Goal: Browse casually: Explore the website without a specific task or goal

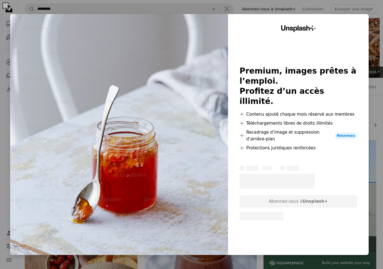
scroll to position [955, 0]
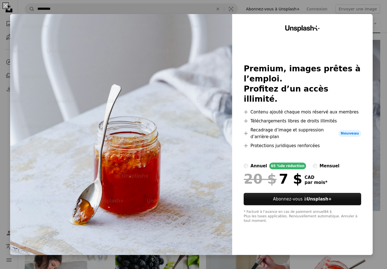
click at [373, 80] on div "An X shape Unsplash+ Premium, images prêtes à l’emploi. Profitez d’un accès ill…" at bounding box center [193, 134] width 387 height 269
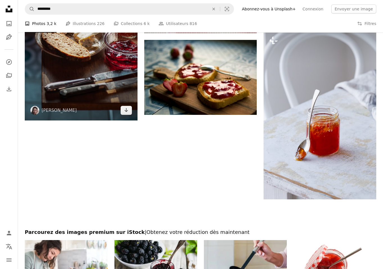
click at [100, 72] on img at bounding box center [81, 36] width 113 height 169
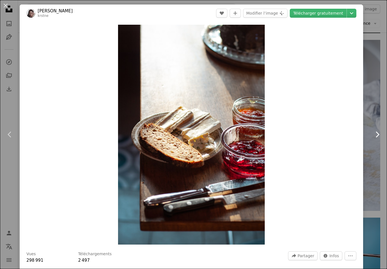
click at [368, 114] on link "Chevron right" at bounding box center [378, 135] width 20 height 54
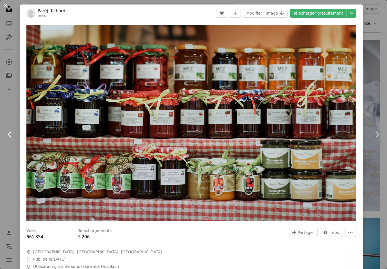
click at [4, 133] on link "Chevron left" at bounding box center [10, 135] width 20 height 54
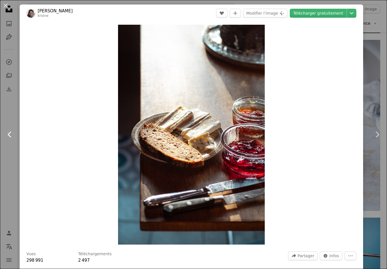
click at [6, 134] on icon "Chevron left" at bounding box center [9, 134] width 9 height 9
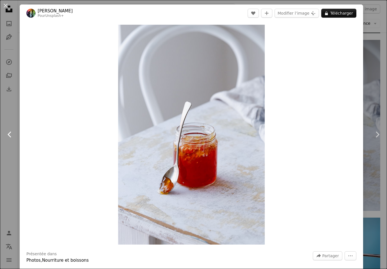
click at [6, 134] on icon "Chevron left" at bounding box center [9, 134] width 9 height 9
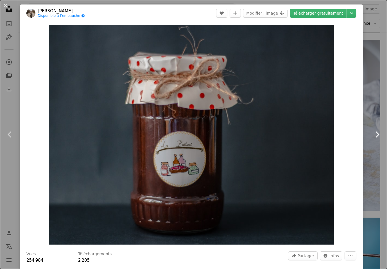
click at [375, 132] on icon "Chevron right" at bounding box center [377, 134] width 9 height 9
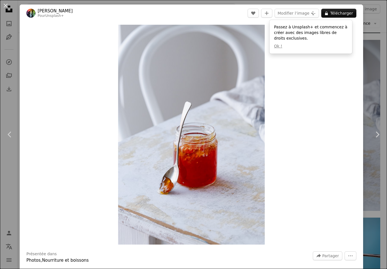
click at [367, 74] on div "An X shape Chevron left Chevron right [PERSON_NAME] Pour Unsplash+ A heart A pl…" at bounding box center [193, 134] width 387 height 269
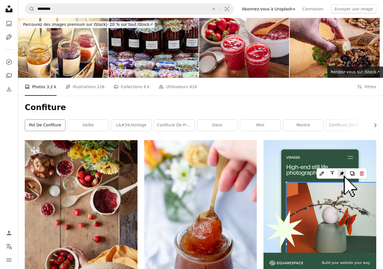
click at [55, 124] on link "pot de confiture" at bounding box center [45, 125] width 40 height 11
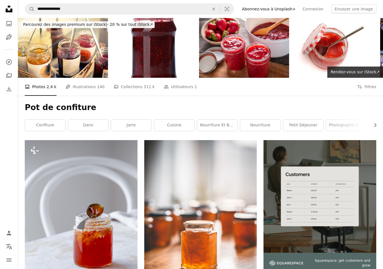
scroll to position [8, 0]
